Goal: Task Accomplishment & Management: Manage account settings

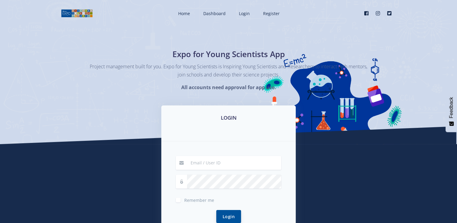
type input "nqabadube11@gmail.com"
click at [227, 213] on button "Login" at bounding box center [228, 216] width 25 height 13
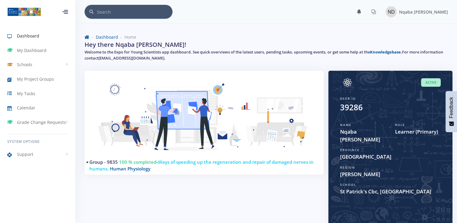
scroll to position [5, 5]
click at [43, 81] on span "My Project Groups" at bounding box center [35, 79] width 37 height 6
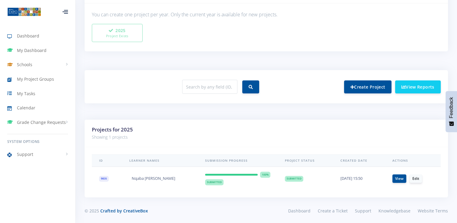
scroll to position [175, 0]
click at [411, 181] on td "View Edit" at bounding box center [413, 177] width 56 height 23
click at [411, 178] on link "Edit" at bounding box center [415, 177] width 12 height 8
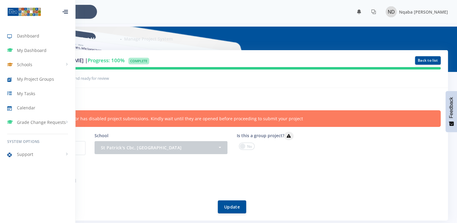
scroll to position [30, 0]
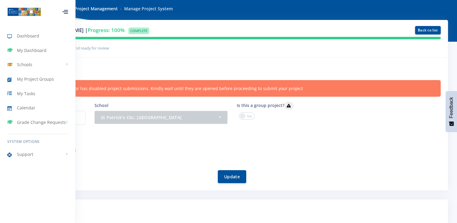
click at [237, 119] on div at bounding box center [245, 116] width 27 height 9
click at [248, 115] on span at bounding box center [247, 115] width 16 height 7
click at [0, 0] on input "checkbox" at bounding box center [0, 0] width 0 height 0
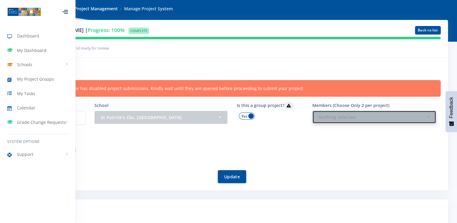
click at [359, 121] on button "Nothing selected" at bounding box center [374, 117] width 124 height 13
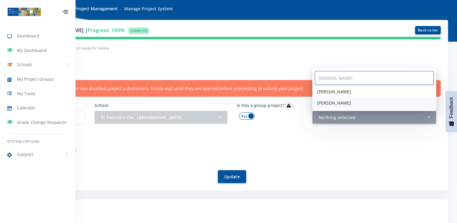
type input "kay"
click at [351, 106] on link "Kayleen Francis" at bounding box center [374, 102] width 124 height 11
select select "39299"
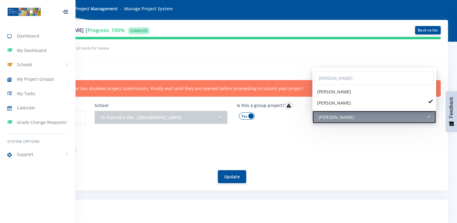
click at [355, 117] on div "Kayleen Francis" at bounding box center [373, 117] width 108 height 6
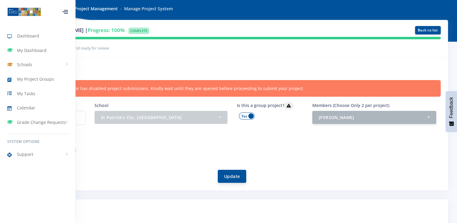
click at [234, 179] on button "Update" at bounding box center [232, 176] width 28 height 13
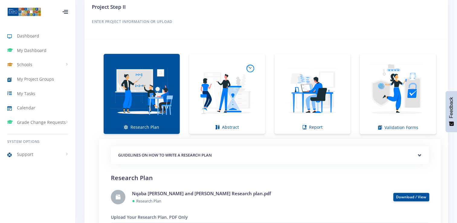
scroll to position [423, 0]
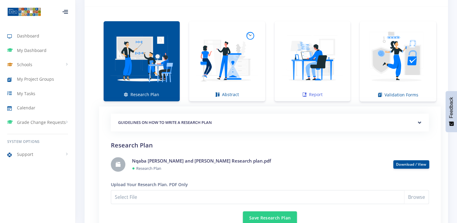
click at [309, 67] on img at bounding box center [312, 58] width 66 height 66
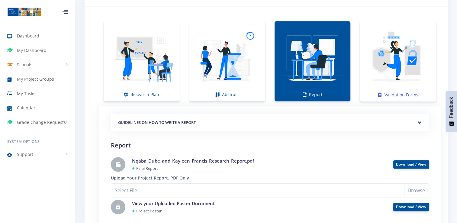
click at [386, 78] on img at bounding box center [397, 58] width 67 height 67
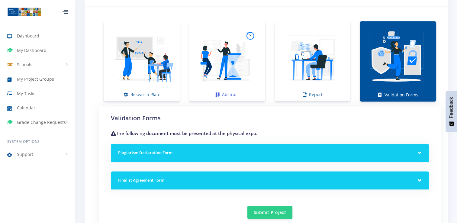
click at [246, 75] on img at bounding box center [227, 58] width 66 height 66
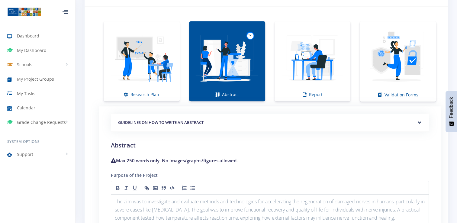
click at [181, 72] on li "Research Plan" at bounding box center [141, 61] width 85 height 80
click at [305, 83] on img at bounding box center [312, 58] width 66 height 66
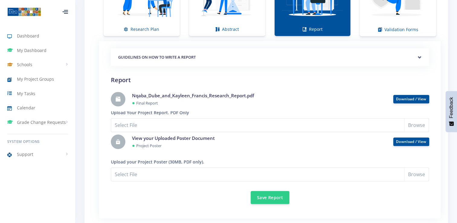
scroll to position [513, 0]
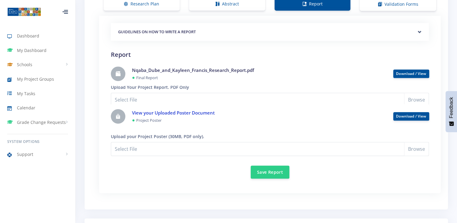
click at [166, 111] on link "View your Uploaded Poster Document" at bounding box center [173, 113] width 83 height 6
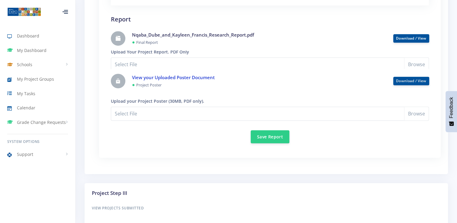
scroll to position [535, 0]
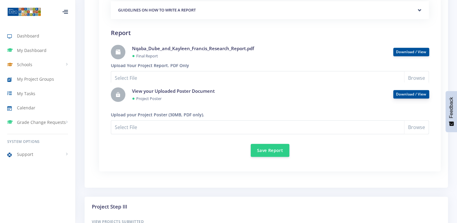
click at [421, 96] on button "Download / View" at bounding box center [411, 94] width 36 height 8
click at [404, 91] on link "Download / View" at bounding box center [411, 93] width 30 height 5
